Goal: Transaction & Acquisition: Purchase product/service

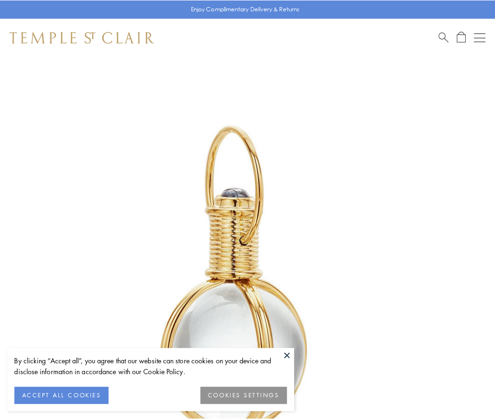
scroll to position [246, 0]
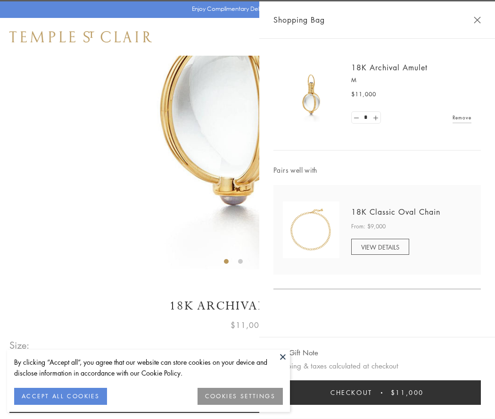
click at [377, 392] on button "Checkout $11,000" at bounding box center [376, 392] width 207 height 25
